Goal: Task Accomplishment & Management: Use online tool/utility

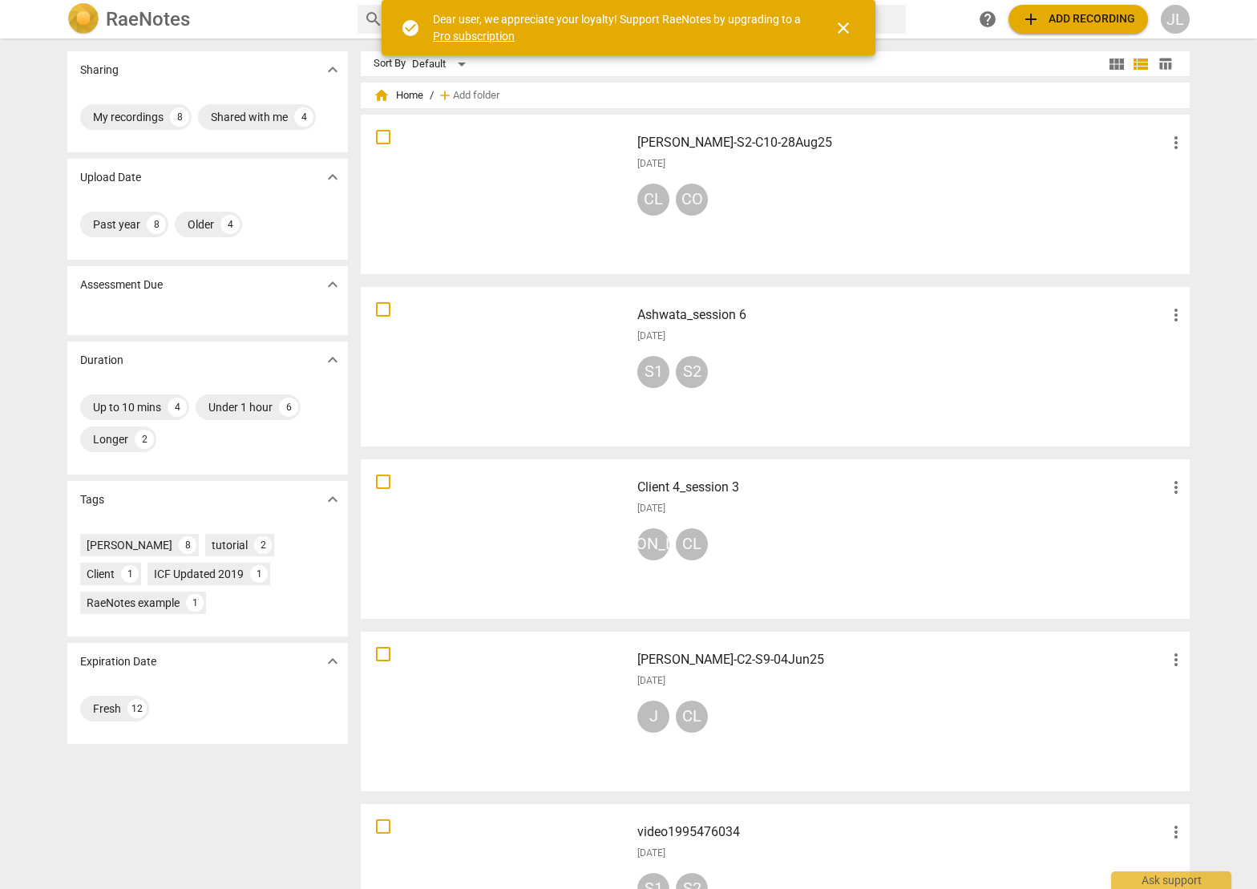
drag, startPoint x: 842, startPoint y: 26, endPoint x: 904, endPoint y: 24, distance: 61.8
click at [842, 26] on span "close" at bounding box center [842, 27] width 19 height 19
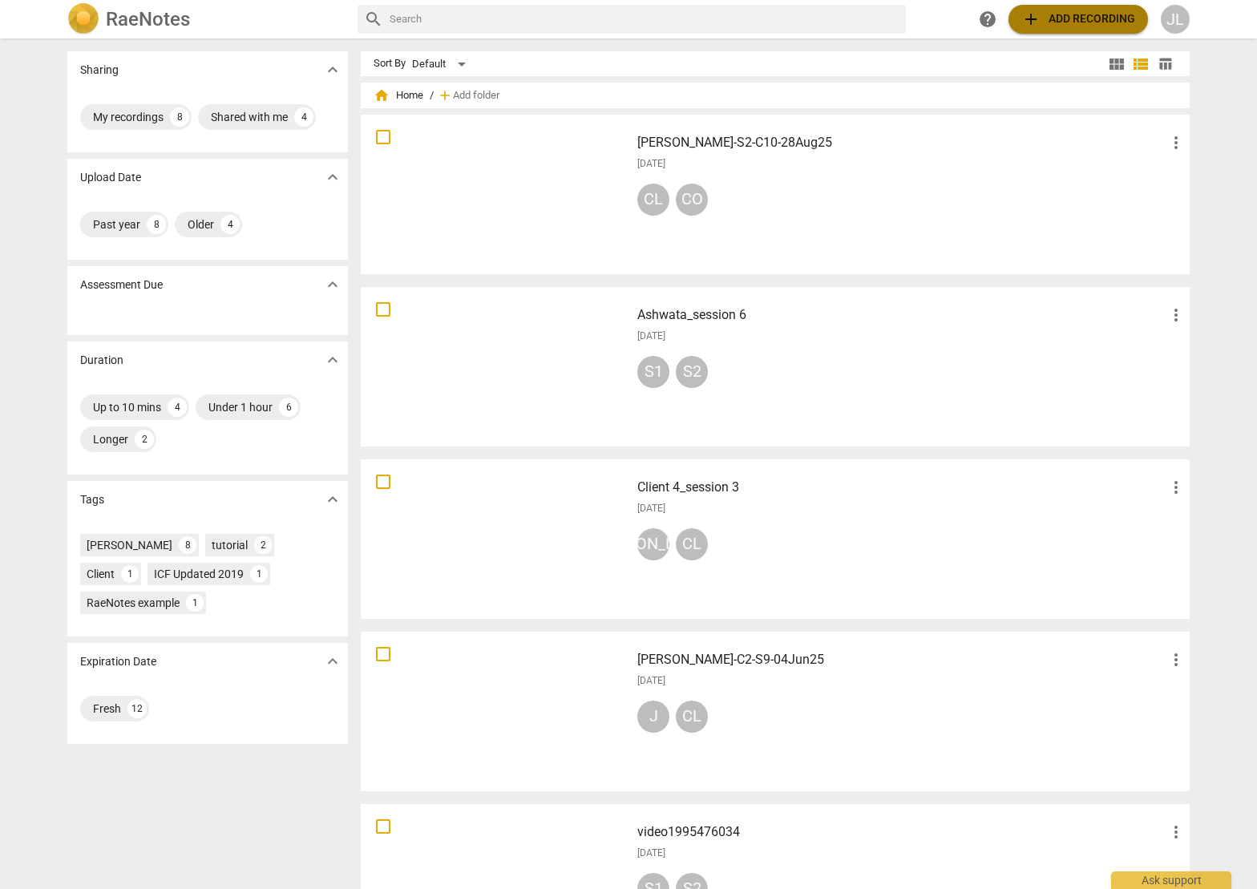
click at [1029, 16] on span "add" at bounding box center [1030, 19] width 19 height 19
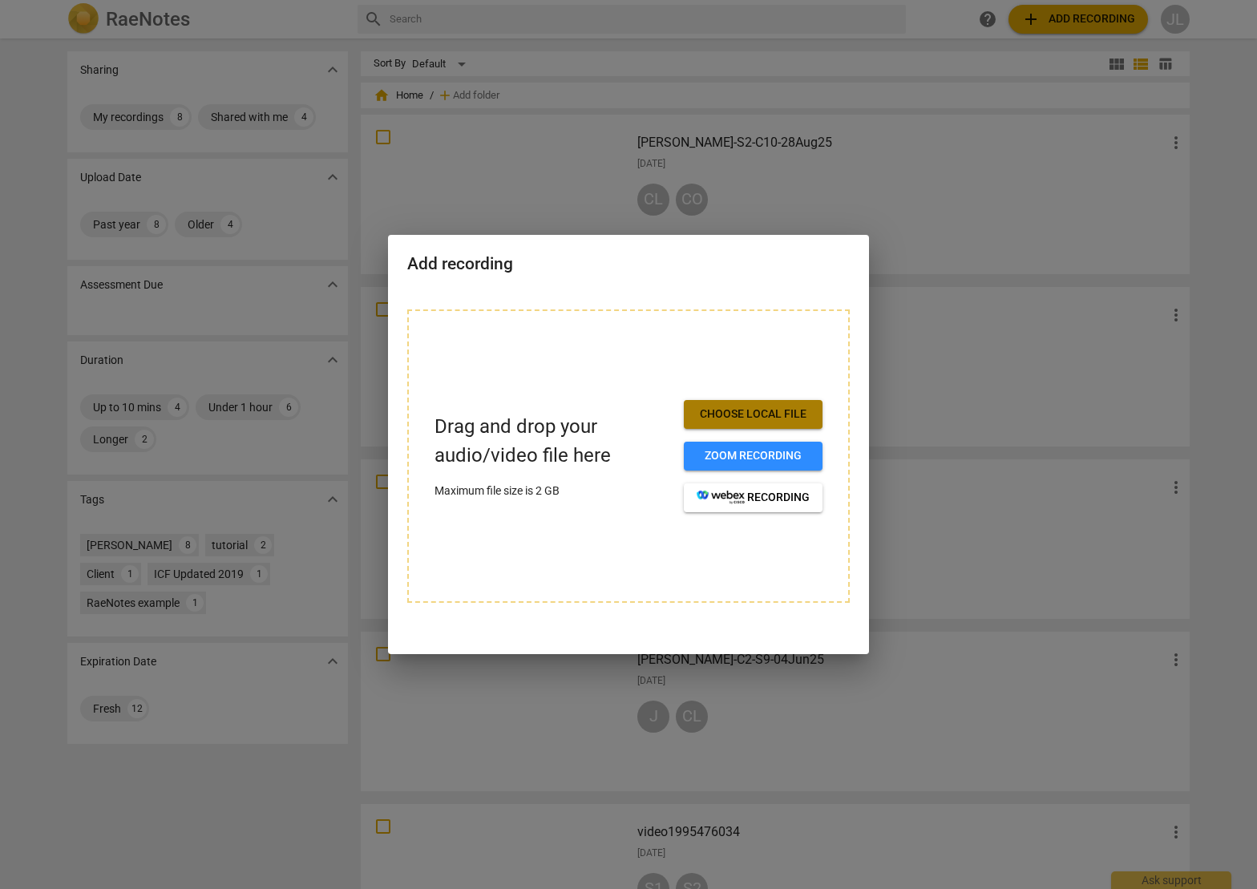
click at [720, 421] on span "Choose local file" at bounding box center [752, 414] width 113 height 16
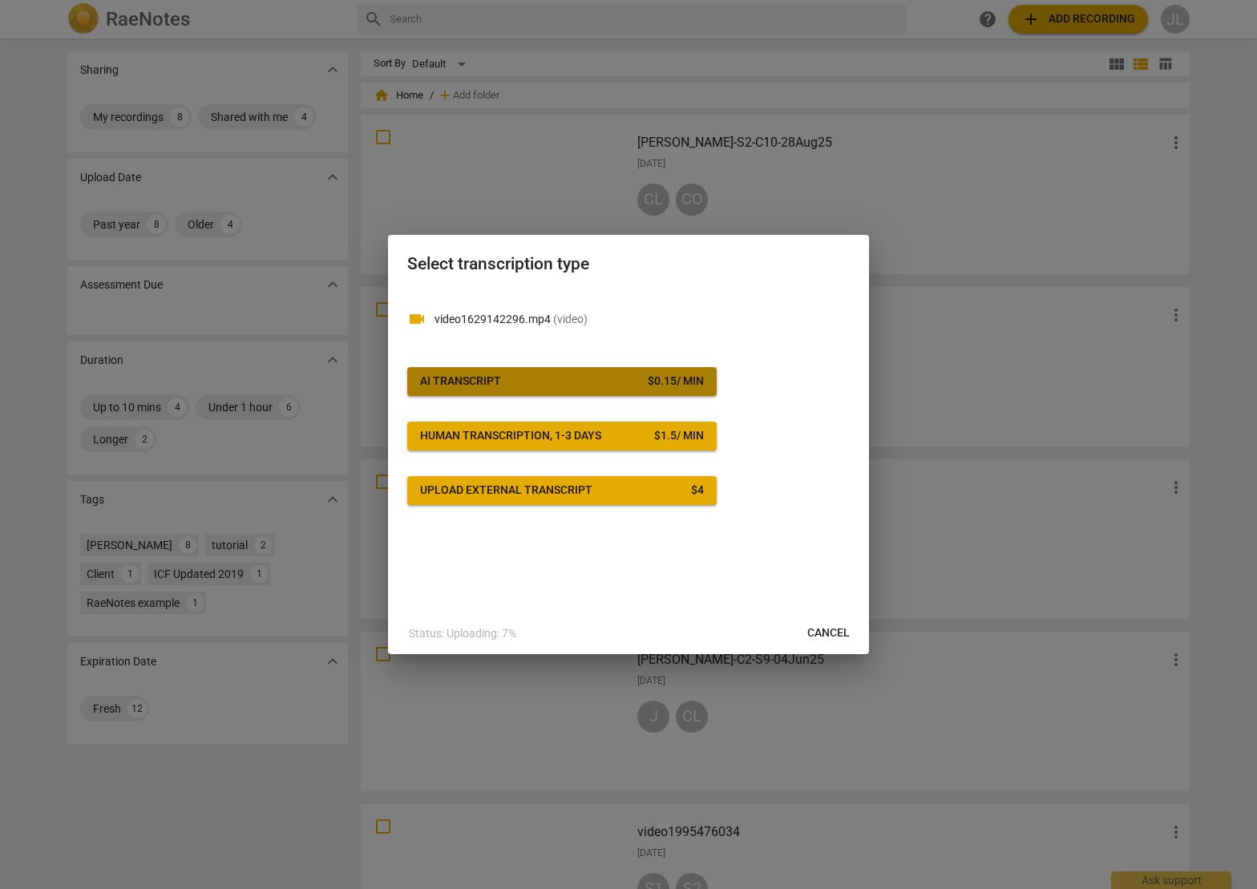
click at [498, 381] on div "AI Transcript" at bounding box center [460, 381] width 81 height 16
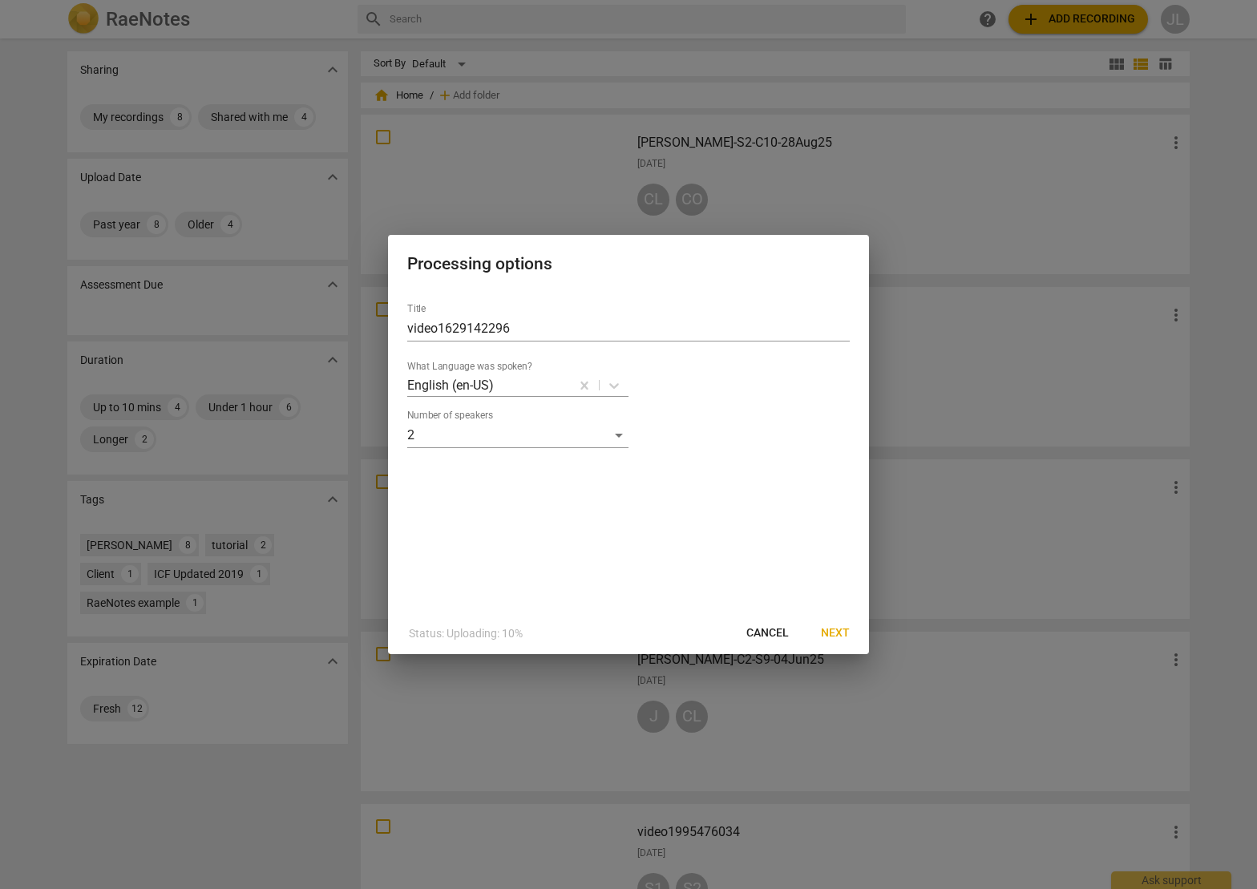
click at [839, 631] on span "Next" at bounding box center [835, 633] width 29 height 16
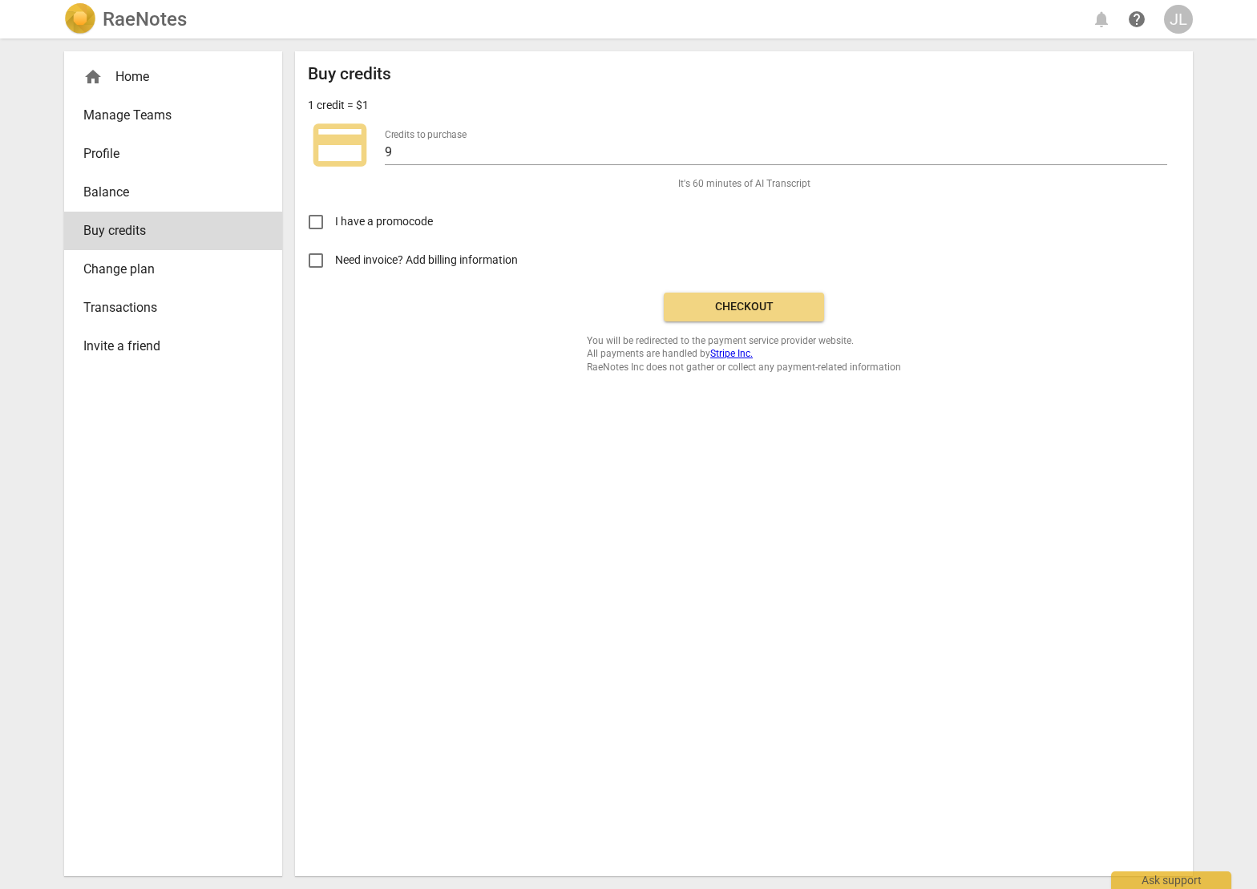
click at [731, 299] on span "Checkout" at bounding box center [743, 307] width 135 height 16
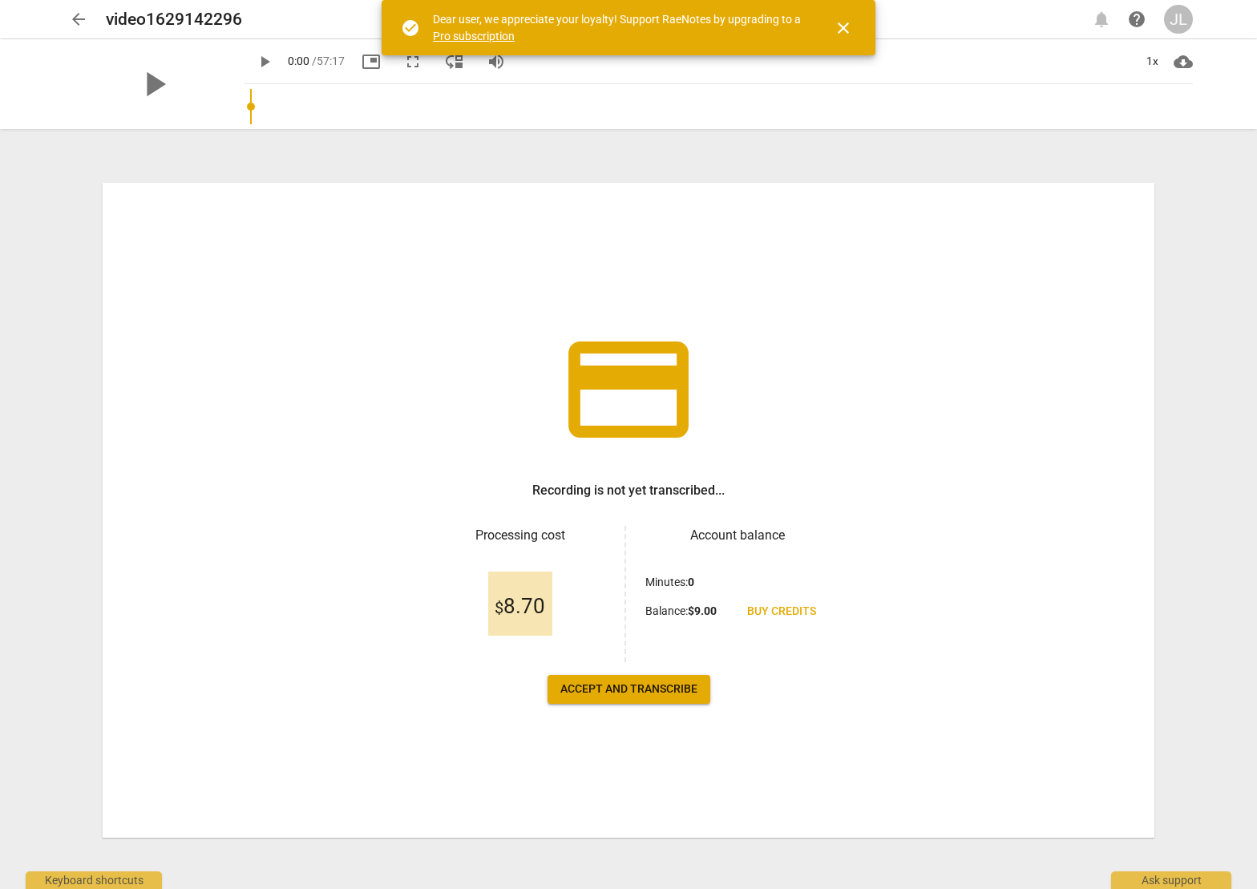
click at [667, 696] on span "Accept and transcribe" at bounding box center [628, 689] width 137 height 16
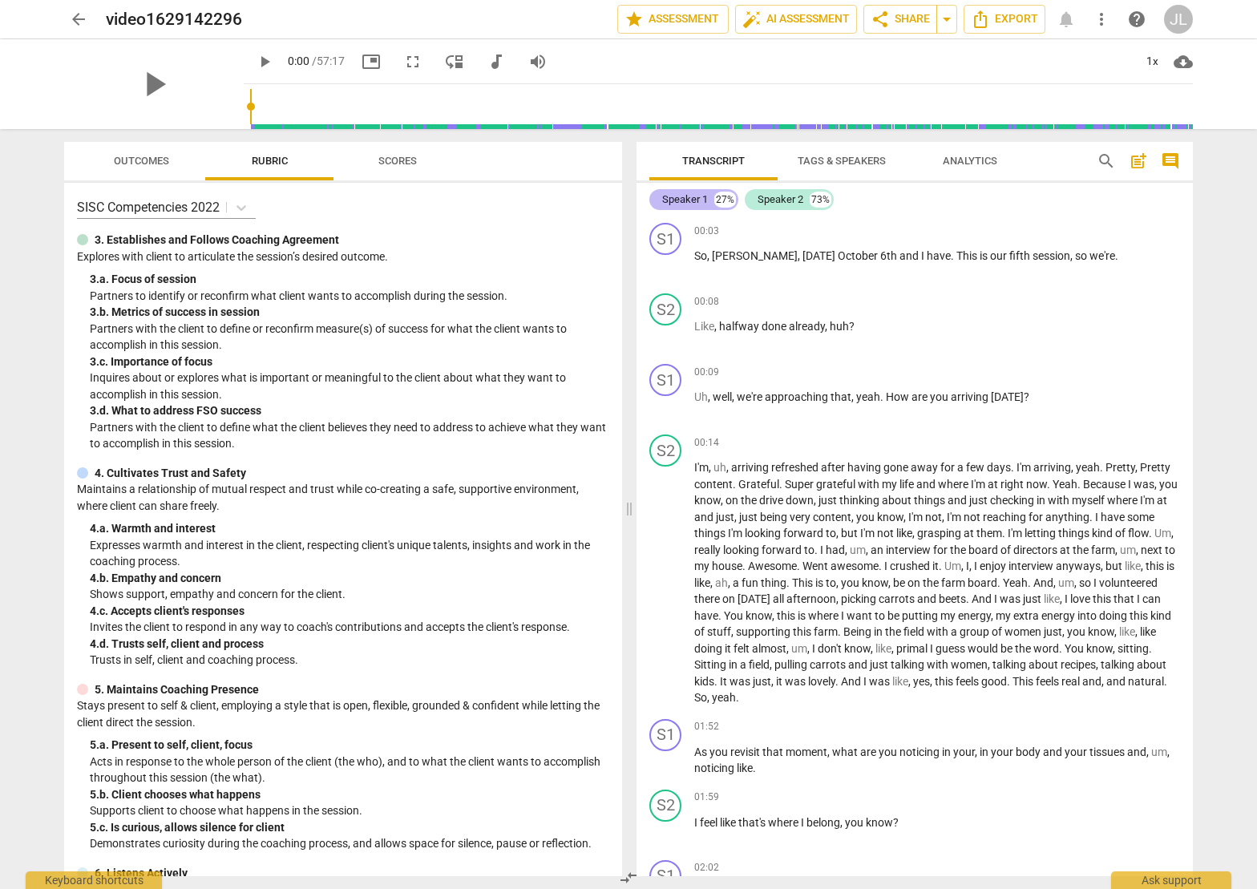
click at [722, 197] on div "27%" at bounding box center [725, 200] width 22 height 16
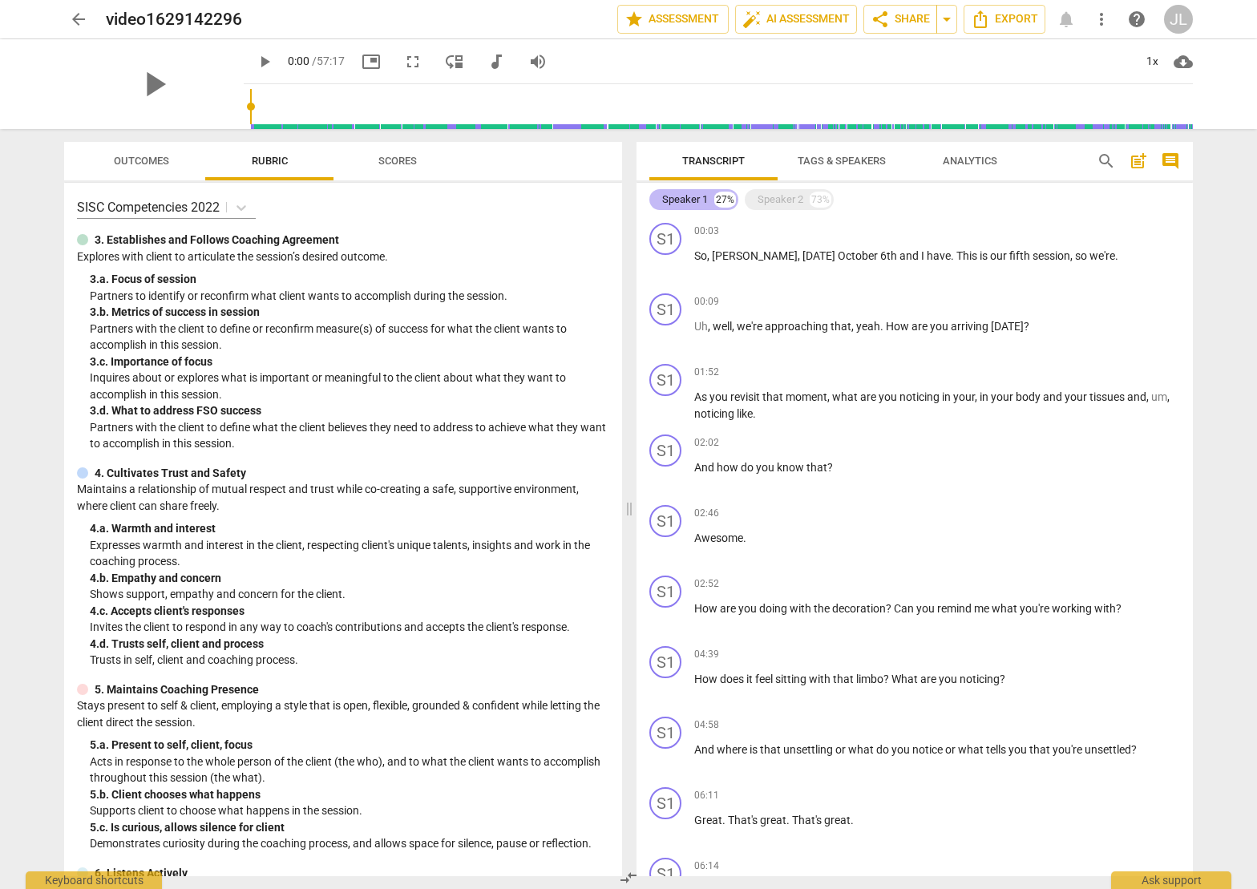
click at [685, 204] on div "Speaker 1" at bounding box center [685, 200] width 46 height 16
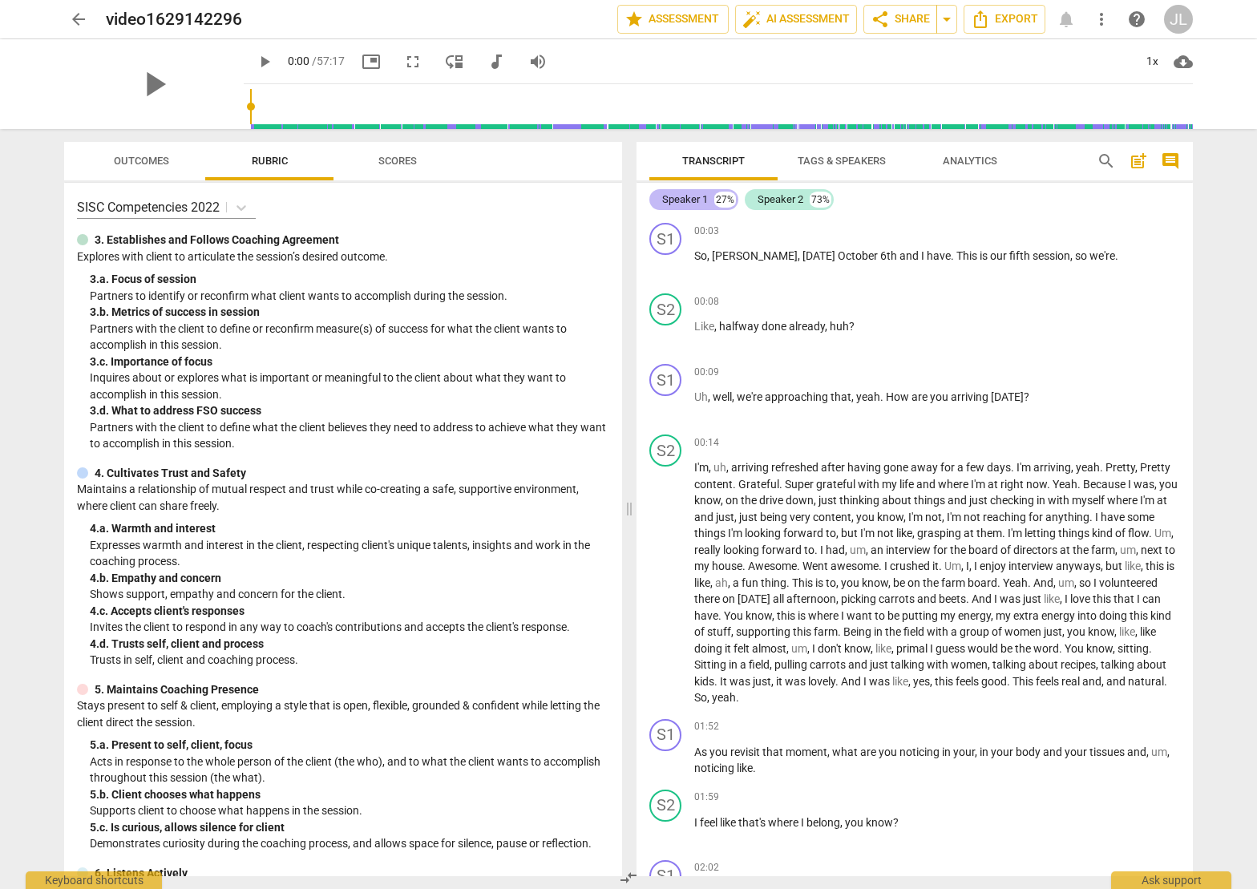
click at [685, 200] on div "Speaker 1" at bounding box center [685, 200] width 46 height 16
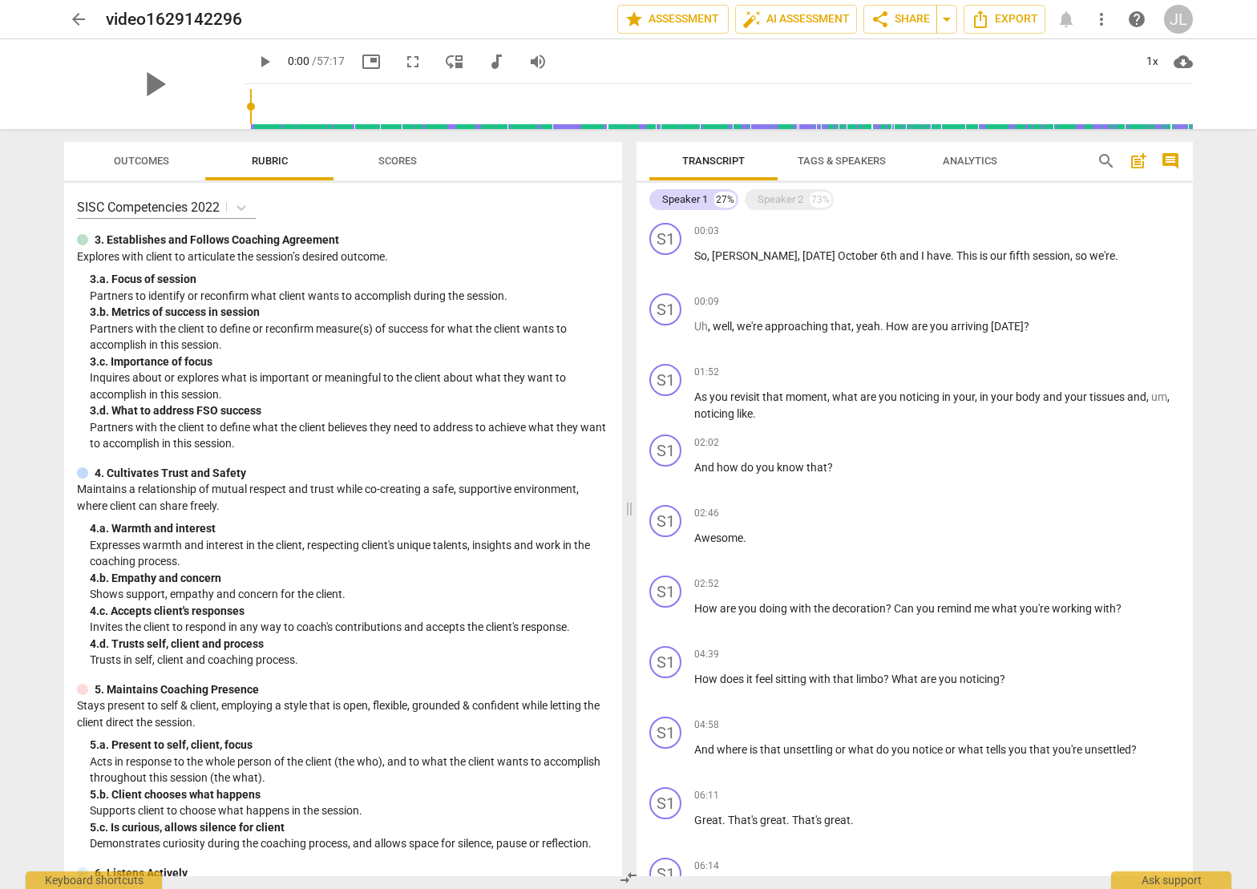
click at [825, 167] on span "Tags & Speakers" at bounding box center [841, 162] width 127 height 22
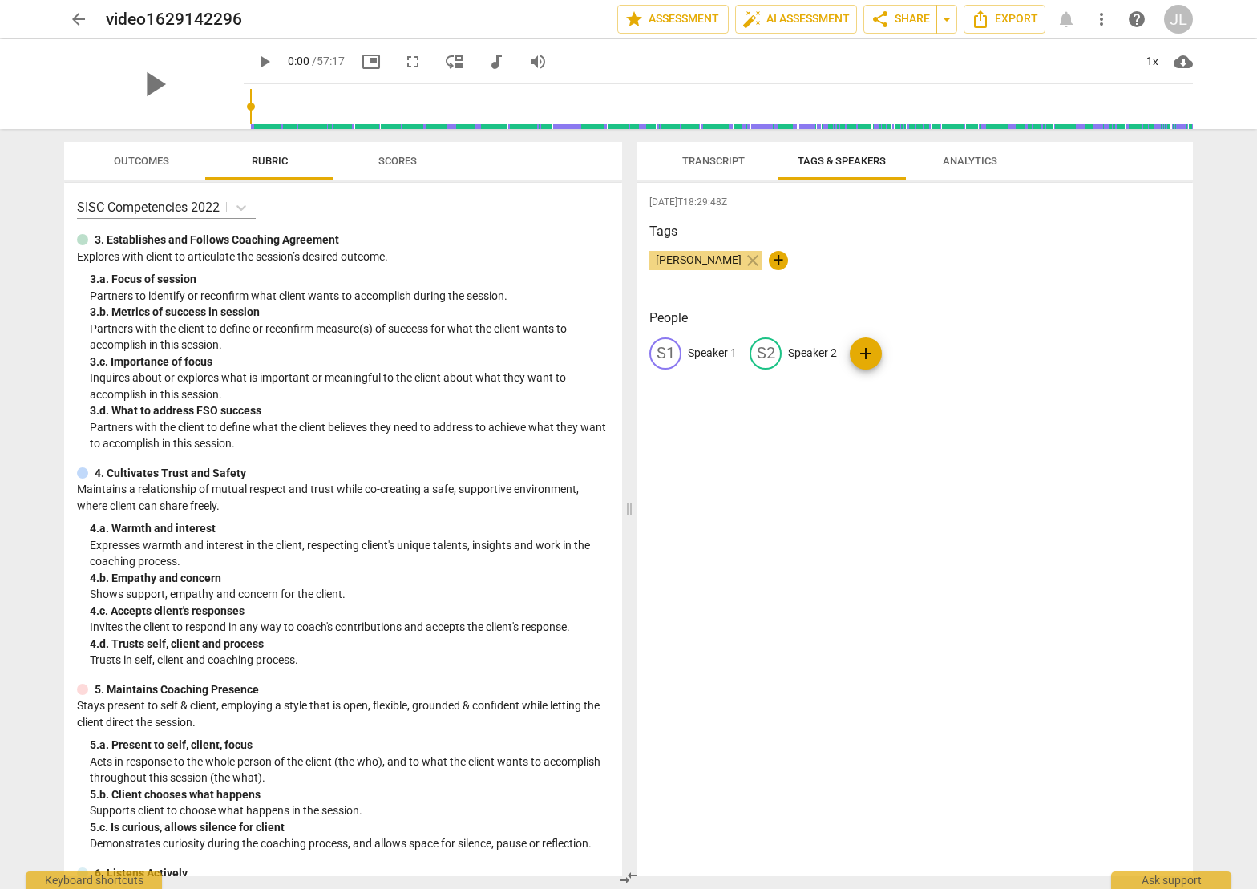
click at [712, 343] on div "S1 Speaker 1" at bounding box center [692, 353] width 87 height 32
type input "Coach"
click at [920, 352] on p "Speaker 2" at bounding box center [916, 353] width 49 height 17
type input "Client"
click at [938, 411] on div "[DATE]T18:29:48Z Tags [PERSON_NAME] close + People CO Coach edit Client delete …" at bounding box center [914, 529] width 556 height 693
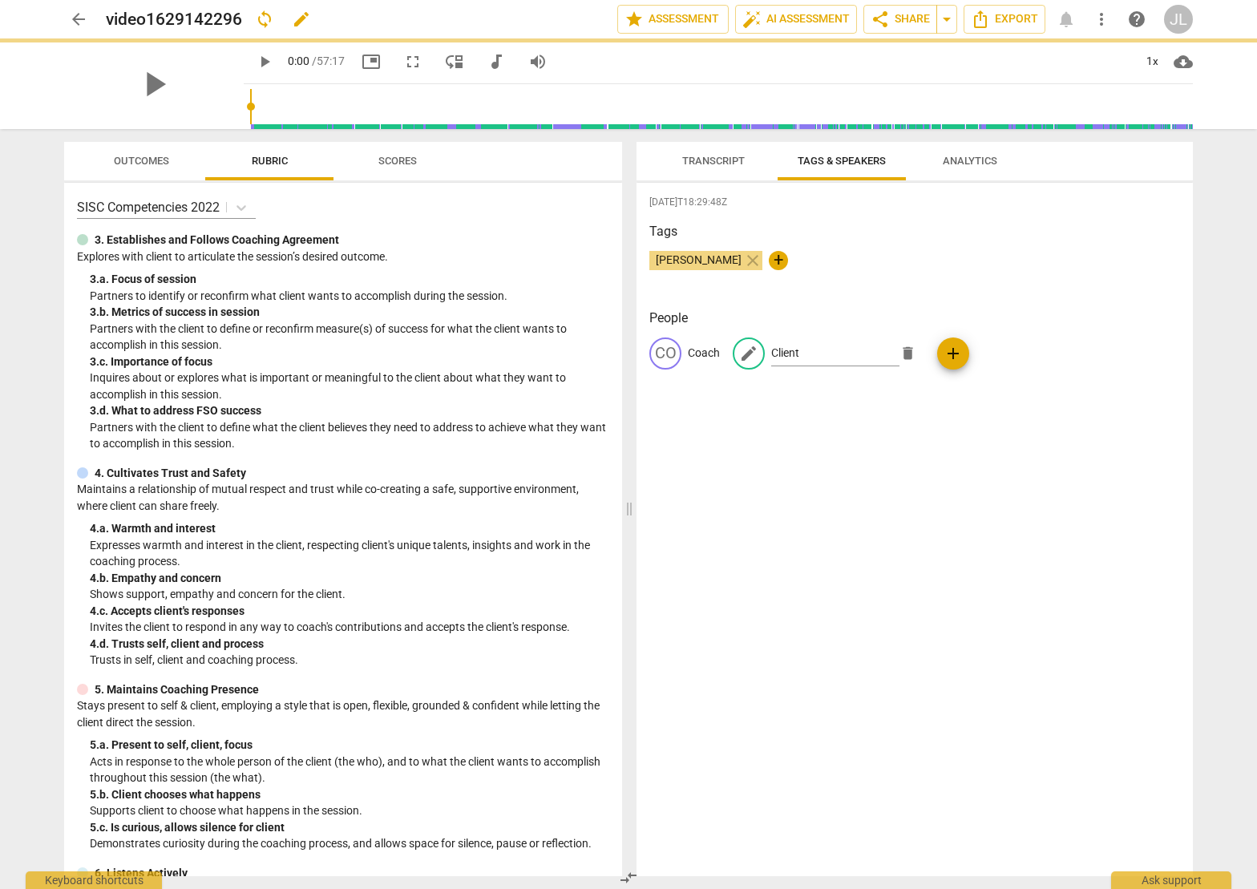
click at [206, 18] on h2 "video1629142296" at bounding box center [174, 20] width 136 height 20
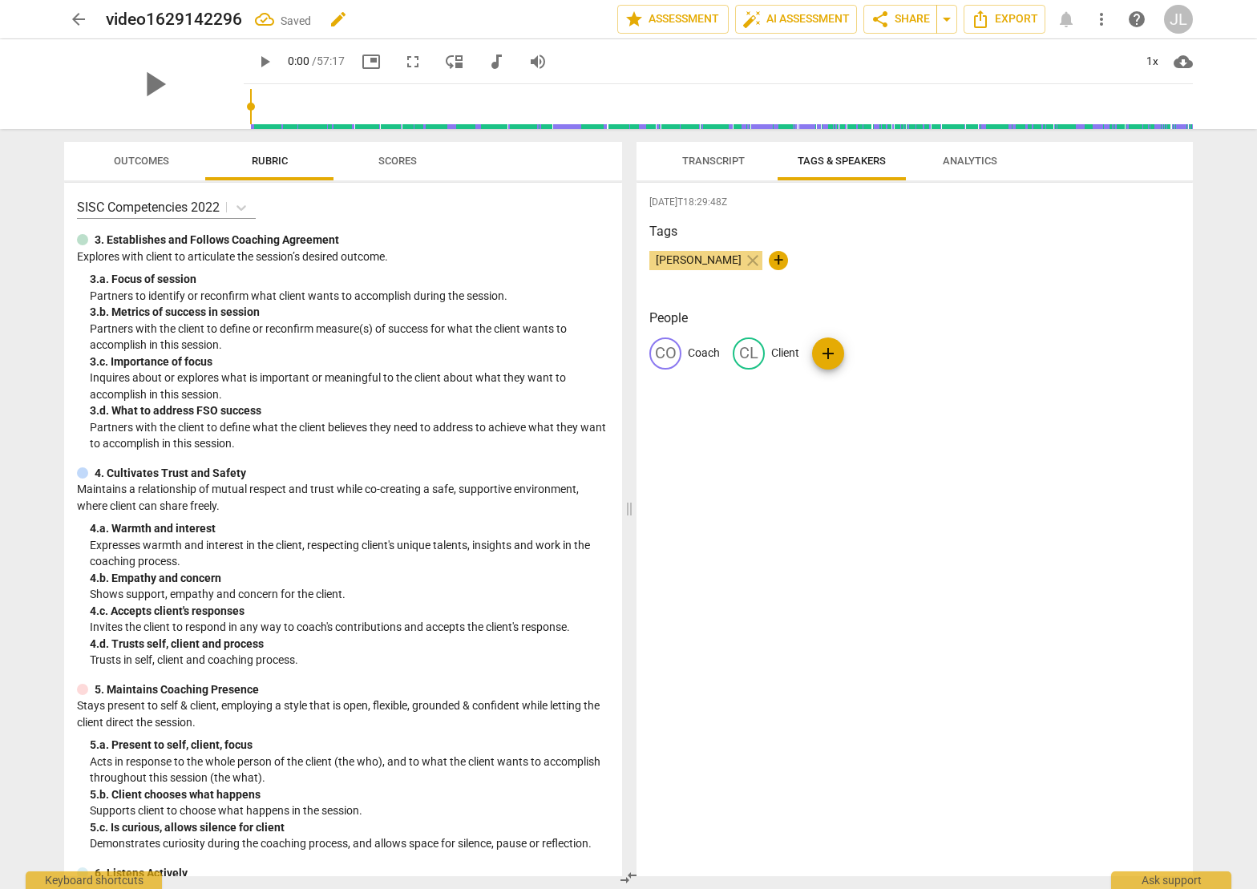
click at [212, 20] on h2 "video1629142296" at bounding box center [174, 20] width 136 height 20
click at [348, 18] on span "edit" at bounding box center [338, 19] width 29 height 19
type input "v"
type input "[PERSON_NAME]-S5-C10-06Oct25"
click at [559, 18] on span "done" at bounding box center [560, 19] width 19 height 19
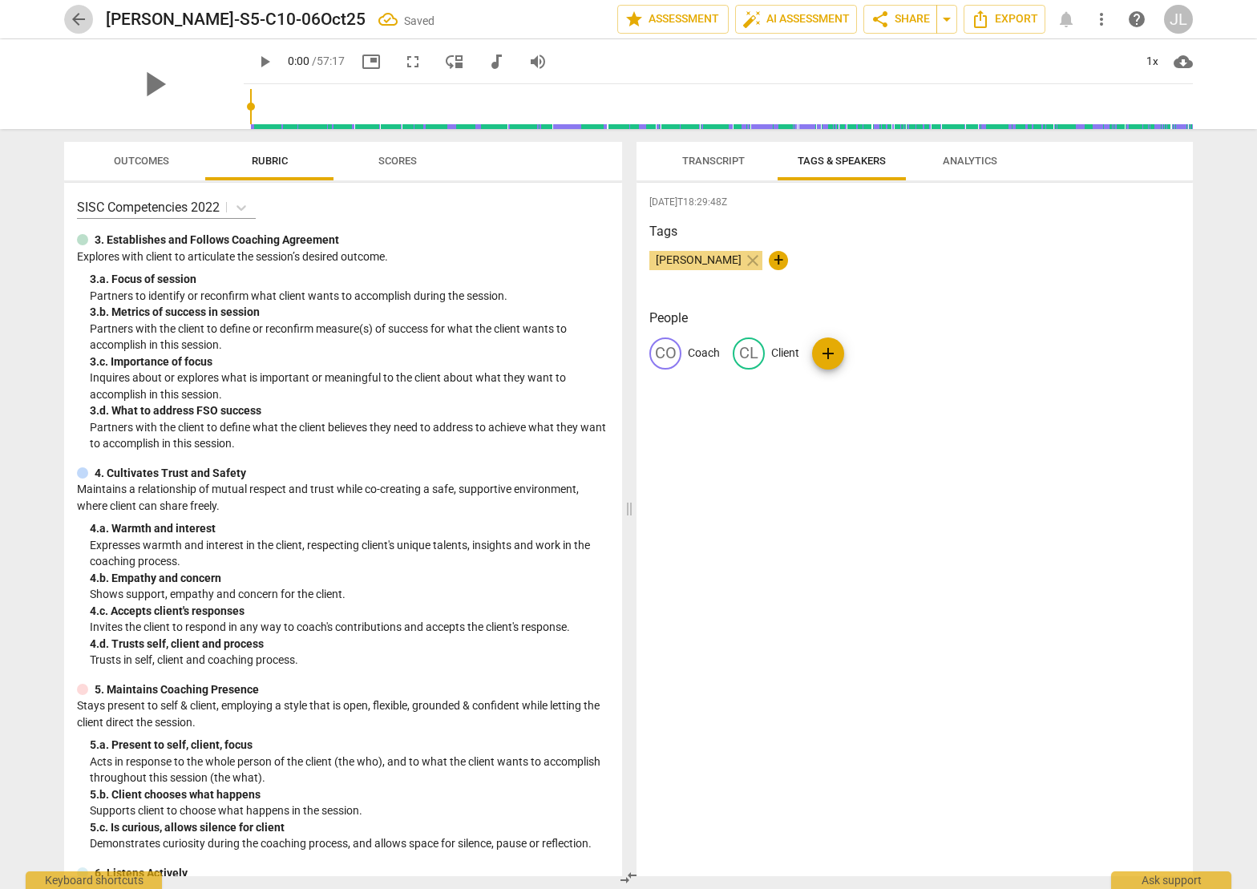
click at [75, 18] on span "arrow_back" at bounding box center [78, 19] width 19 height 19
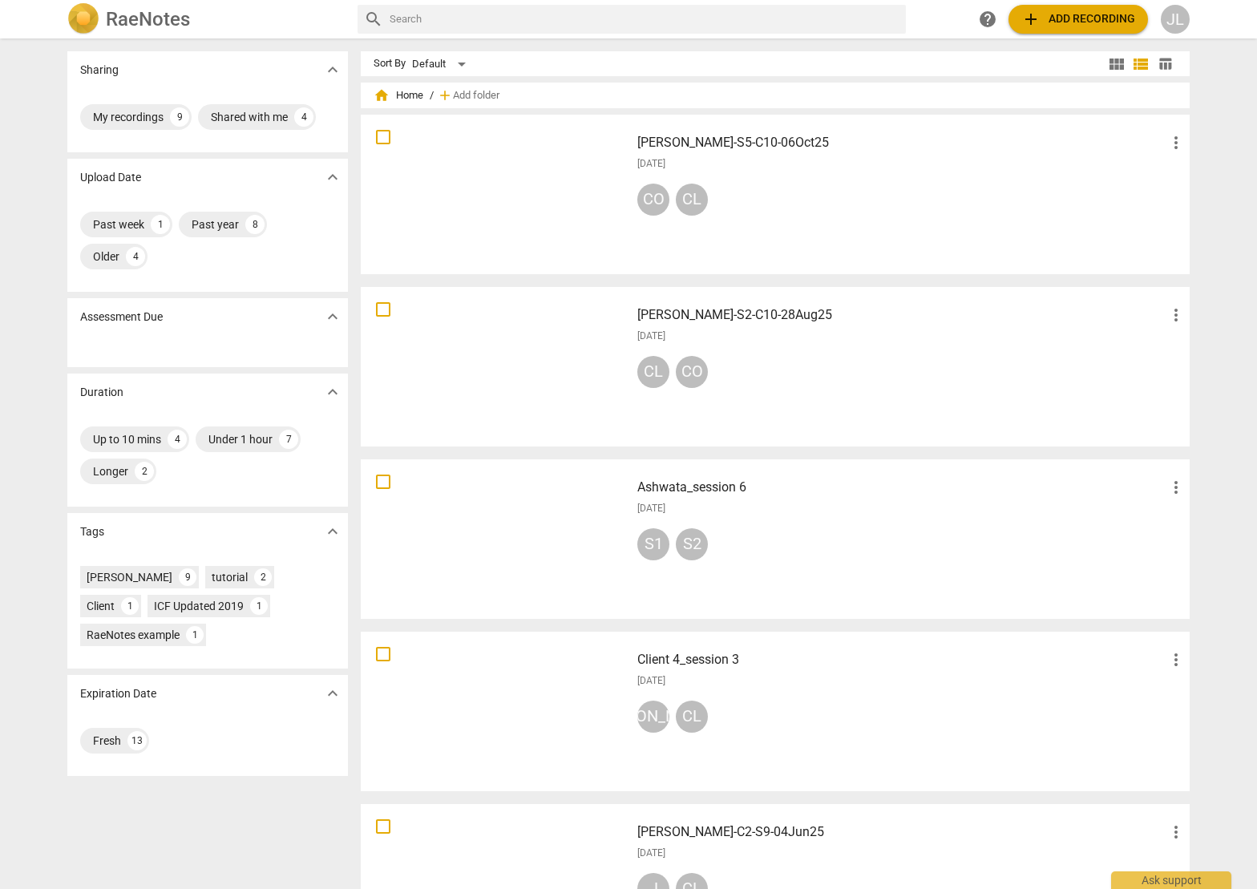
click at [722, 140] on h3 "[PERSON_NAME]-S5-C10-06Oct25" at bounding box center [901, 142] width 529 height 19
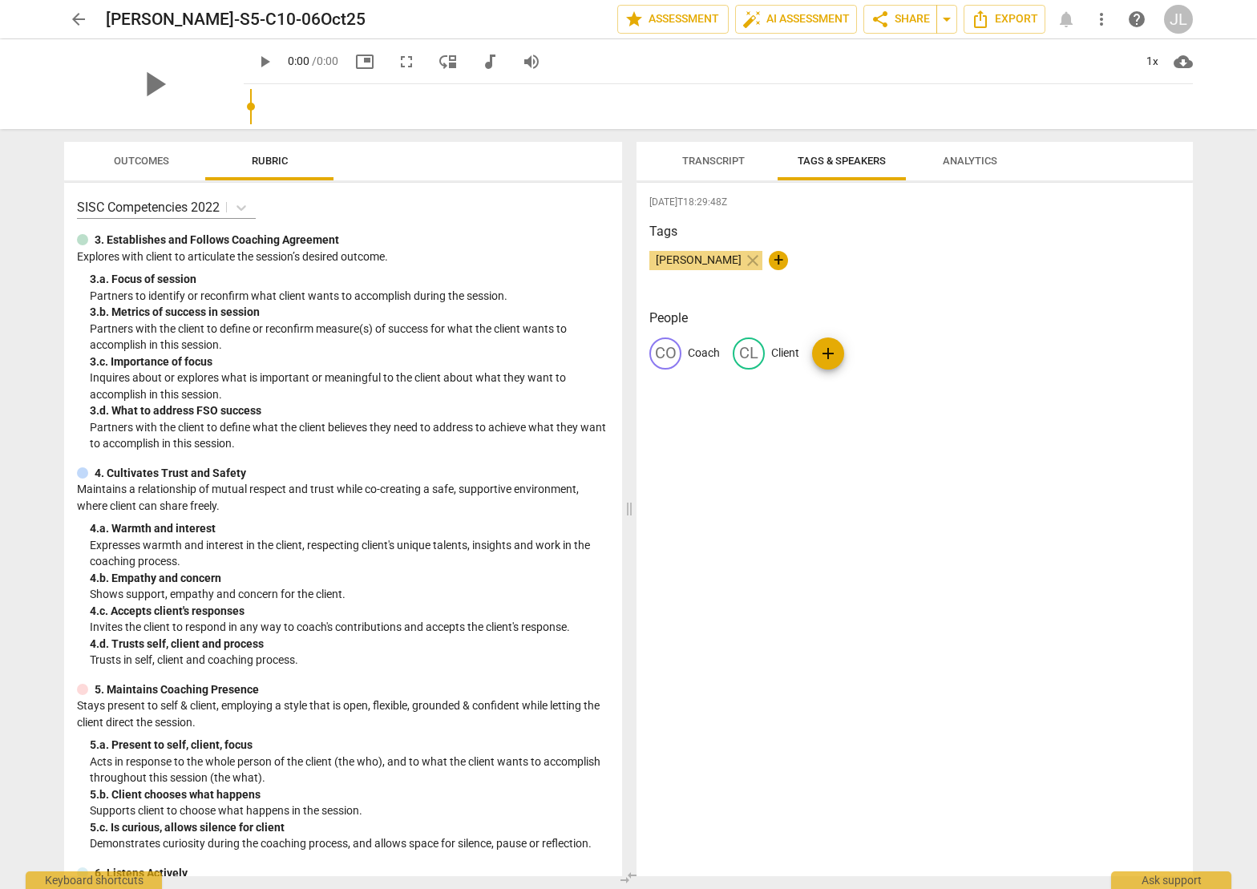
click at [966, 167] on span "Analytics" at bounding box center [969, 162] width 93 height 22
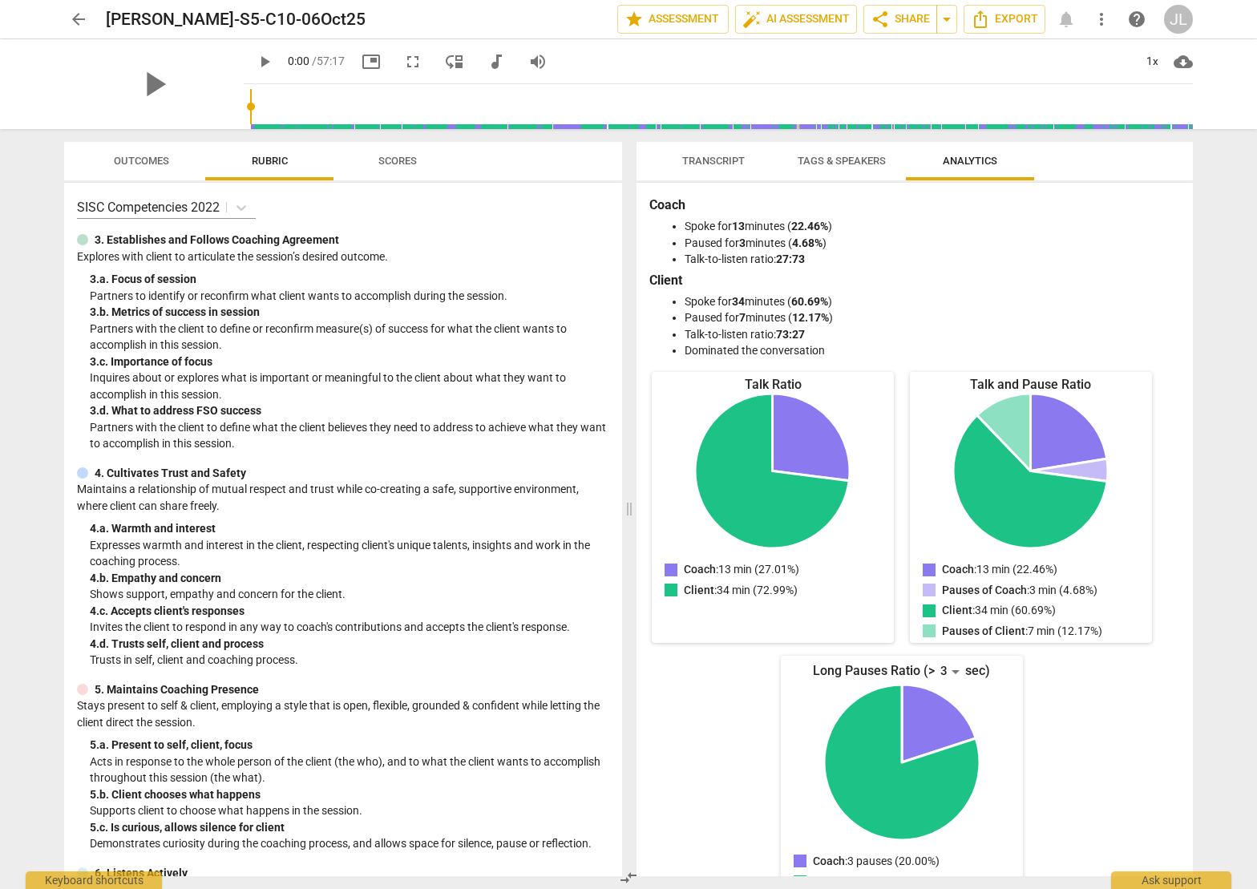
click at [866, 169] on span "Tags & Speakers" at bounding box center [841, 162] width 127 height 22
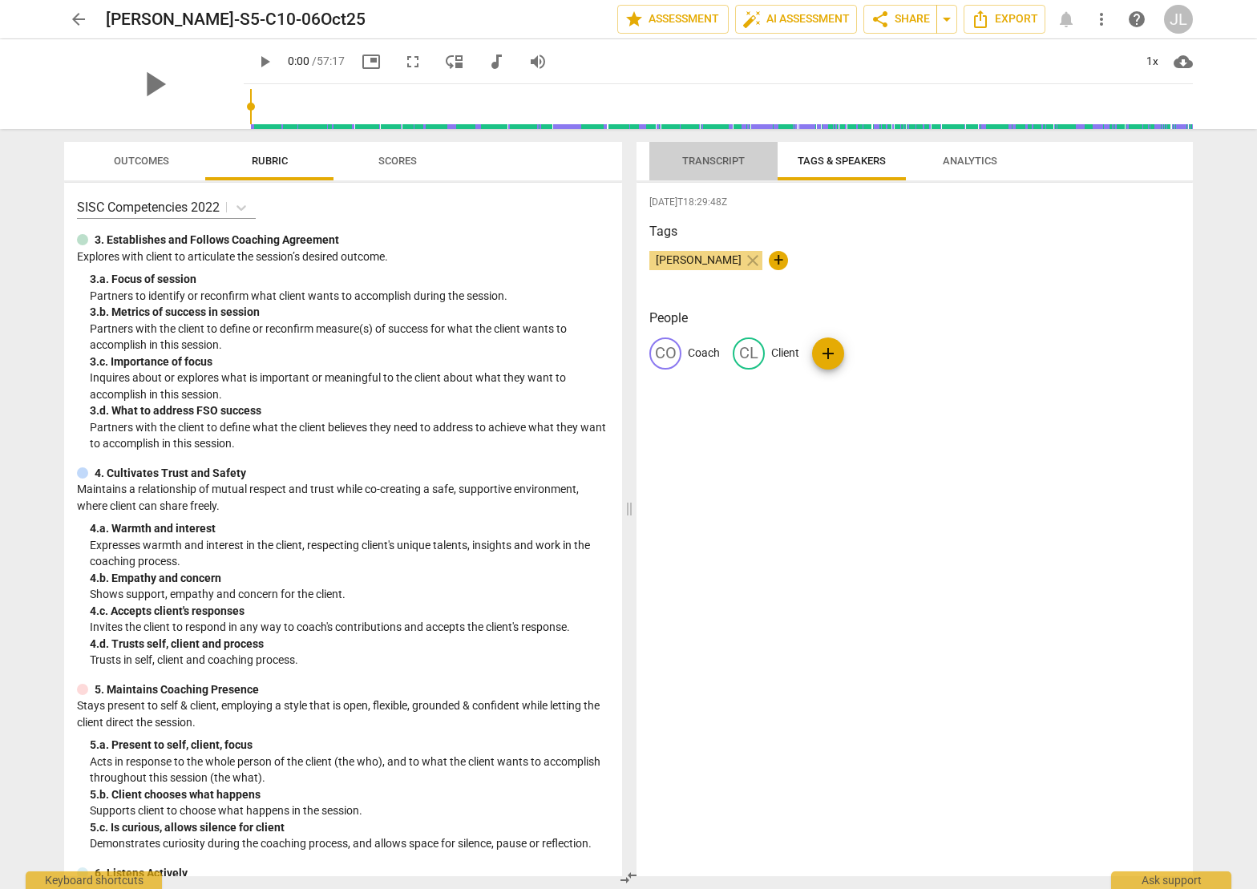
click at [702, 159] on span "Transcript" at bounding box center [713, 161] width 63 height 12
